Goal: Information Seeking & Learning: Learn about a topic

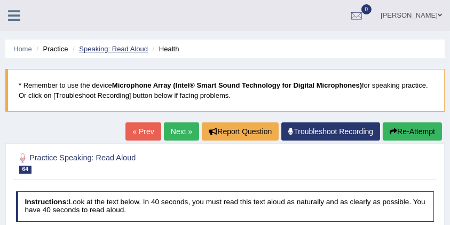
click at [120, 50] on link "Speaking: Read Aloud" at bounding box center [113, 49] width 69 height 8
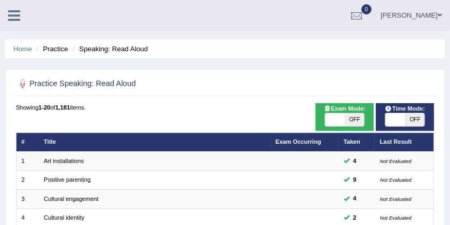
click at [10, 44] on ul "Home Practice Speaking: Read Aloud" at bounding box center [225, 49] width 440 height 19
click at [19, 46] on link "Home" at bounding box center [22, 49] width 19 height 8
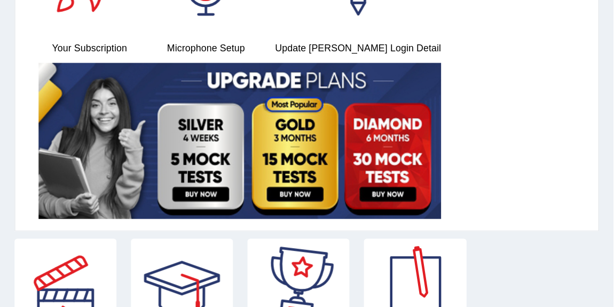
scroll to position [71, 0]
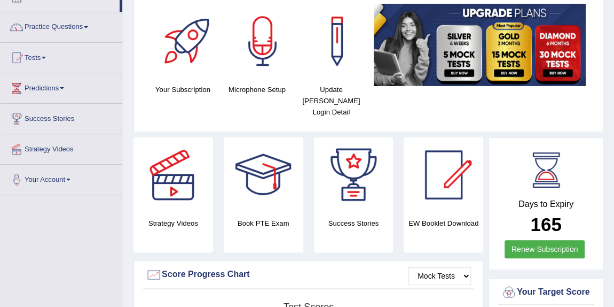
drag, startPoint x: 440, startPoint y: 1, endPoint x: 90, endPoint y: 26, distance: 351.2
click at [88, 26] on span at bounding box center [86, 27] width 4 height 2
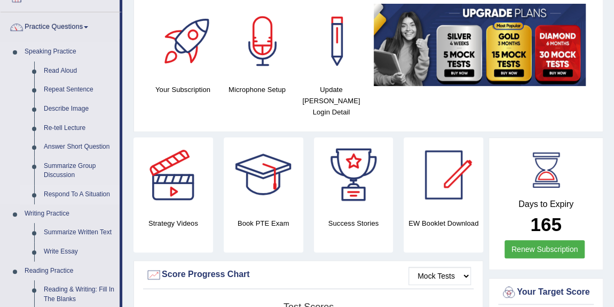
click at [78, 194] on link "Respond To A Situation" at bounding box center [79, 194] width 81 height 19
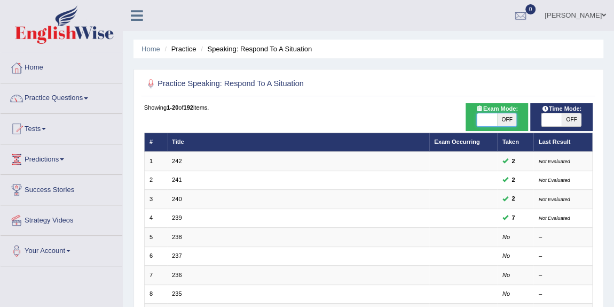
click at [496, 120] on span at bounding box center [487, 119] width 20 height 13
checkbox input "true"
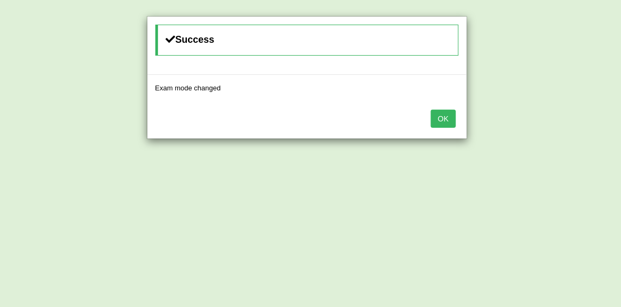
click at [447, 119] on button "OK" at bounding box center [443, 118] width 25 height 18
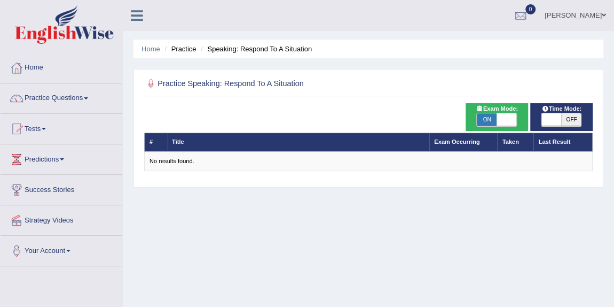
click at [544, 120] on span at bounding box center [552, 119] width 20 height 13
checkbox input "true"
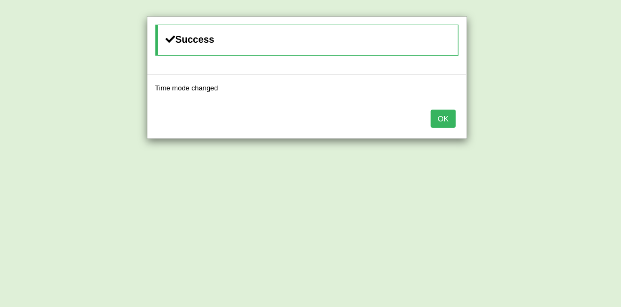
click at [449, 120] on button "OK" at bounding box center [443, 118] width 25 height 18
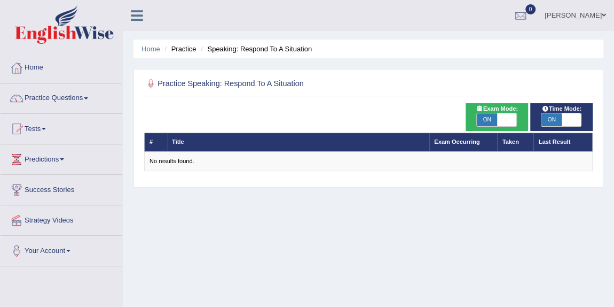
click at [496, 113] on span "ON" at bounding box center [487, 119] width 20 height 13
checkbox input "false"
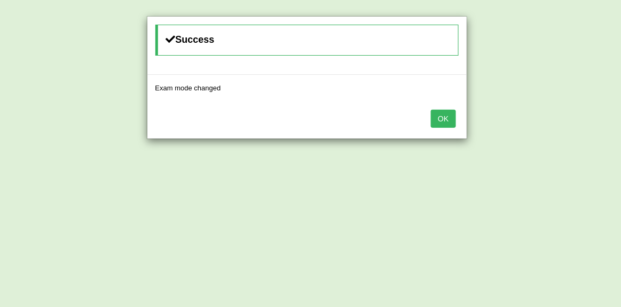
click at [453, 120] on button "OK" at bounding box center [443, 118] width 25 height 18
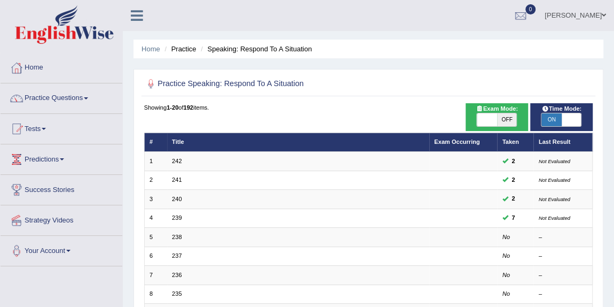
click at [567, 119] on span at bounding box center [572, 119] width 20 height 13
checkbox input "false"
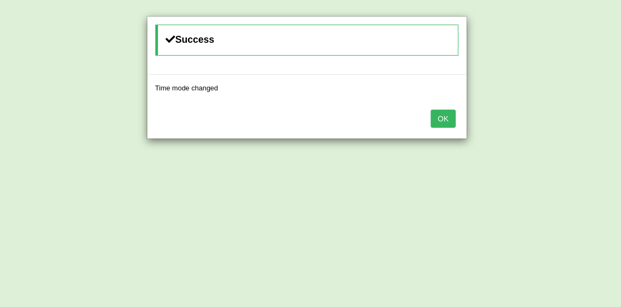
click at [448, 119] on button "OK" at bounding box center [443, 118] width 25 height 18
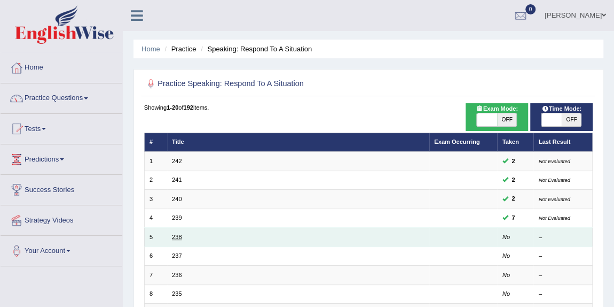
click at [176, 238] on link "238" at bounding box center [177, 236] width 10 height 6
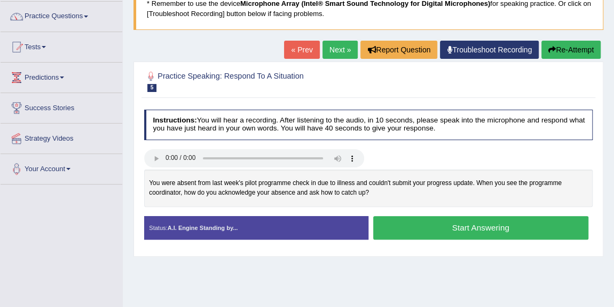
scroll to position [97, 0]
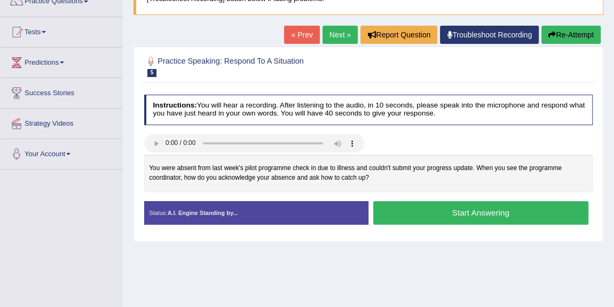
click at [459, 208] on button "Start Answering" at bounding box center [480, 212] width 215 height 23
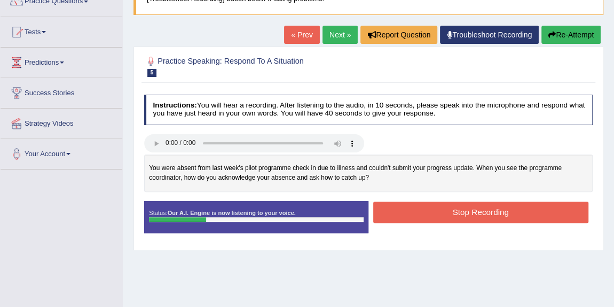
click at [462, 208] on button "Stop Recording" at bounding box center [480, 211] width 215 height 21
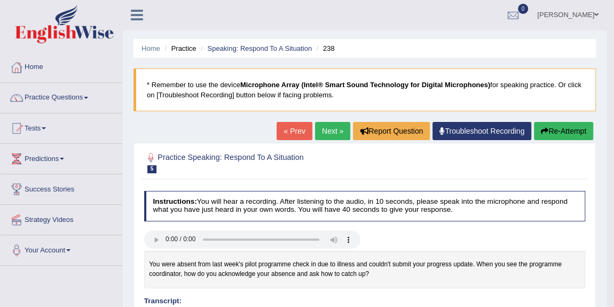
scroll to position [0, 0]
click at [564, 131] on button "Re-Attempt" at bounding box center [563, 131] width 59 height 18
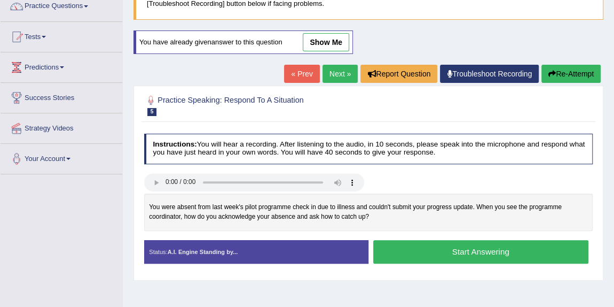
scroll to position [145, 0]
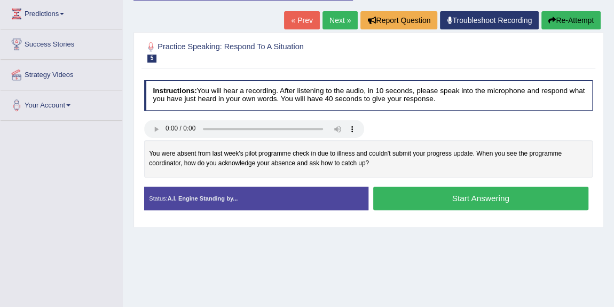
click at [447, 193] on button "Start Answering" at bounding box center [480, 197] width 215 height 23
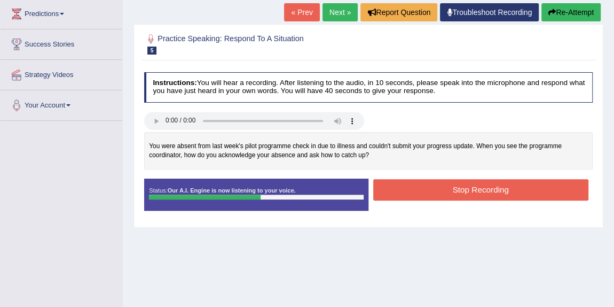
click at [334, 4] on link "Next »" at bounding box center [340, 12] width 35 height 18
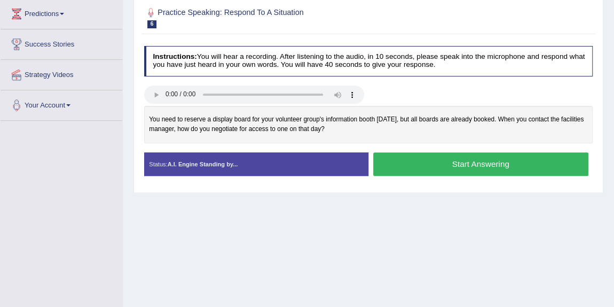
scroll to position [145, 0]
click at [468, 164] on button "Start Answering" at bounding box center [480, 163] width 215 height 23
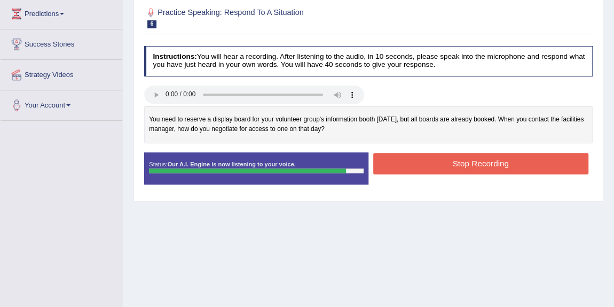
click at [469, 160] on button "Stop Recording" at bounding box center [480, 163] width 215 height 21
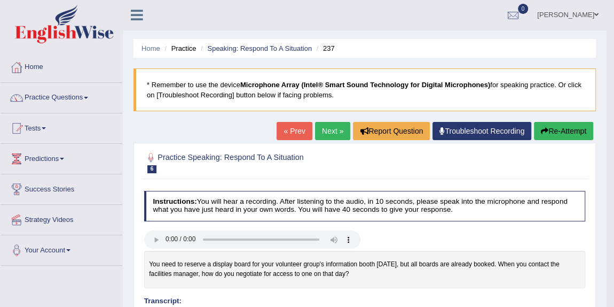
scroll to position [0, 0]
